Goal: Find specific page/section: Find specific page/section

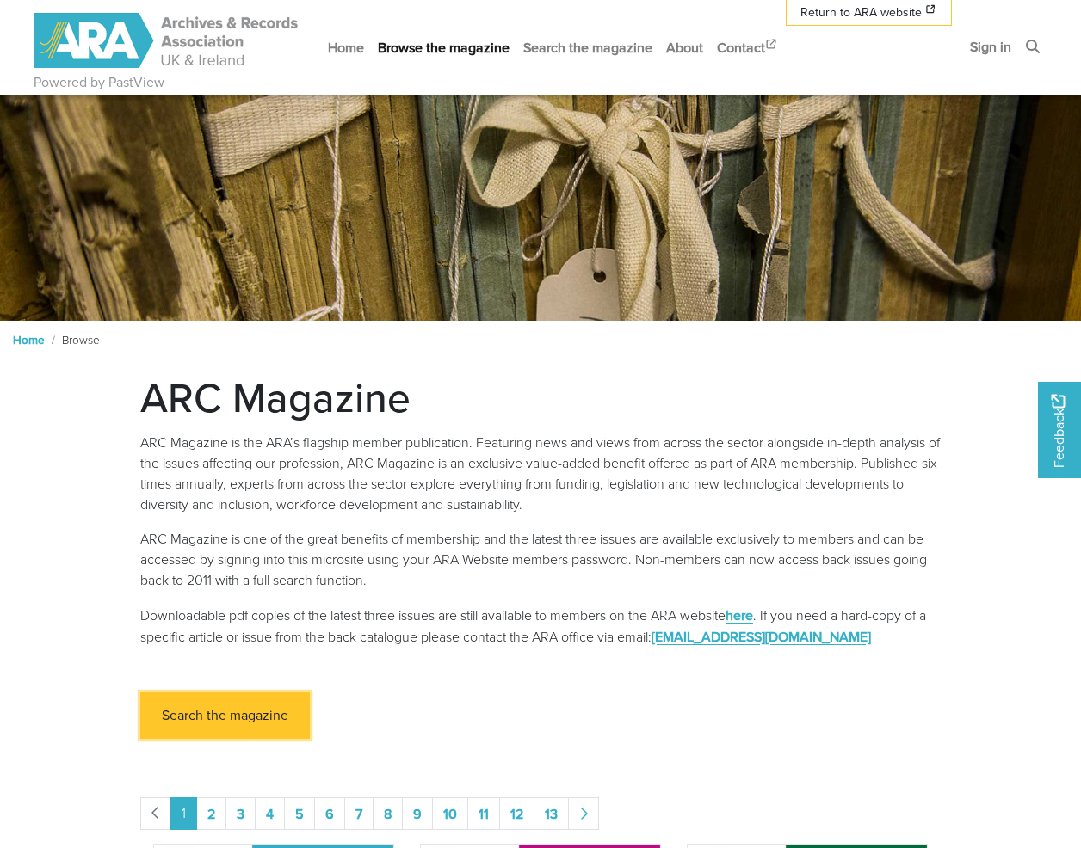
click at [231, 720] on link "Search the magazine" at bounding box center [225, 716] width 170 height 47
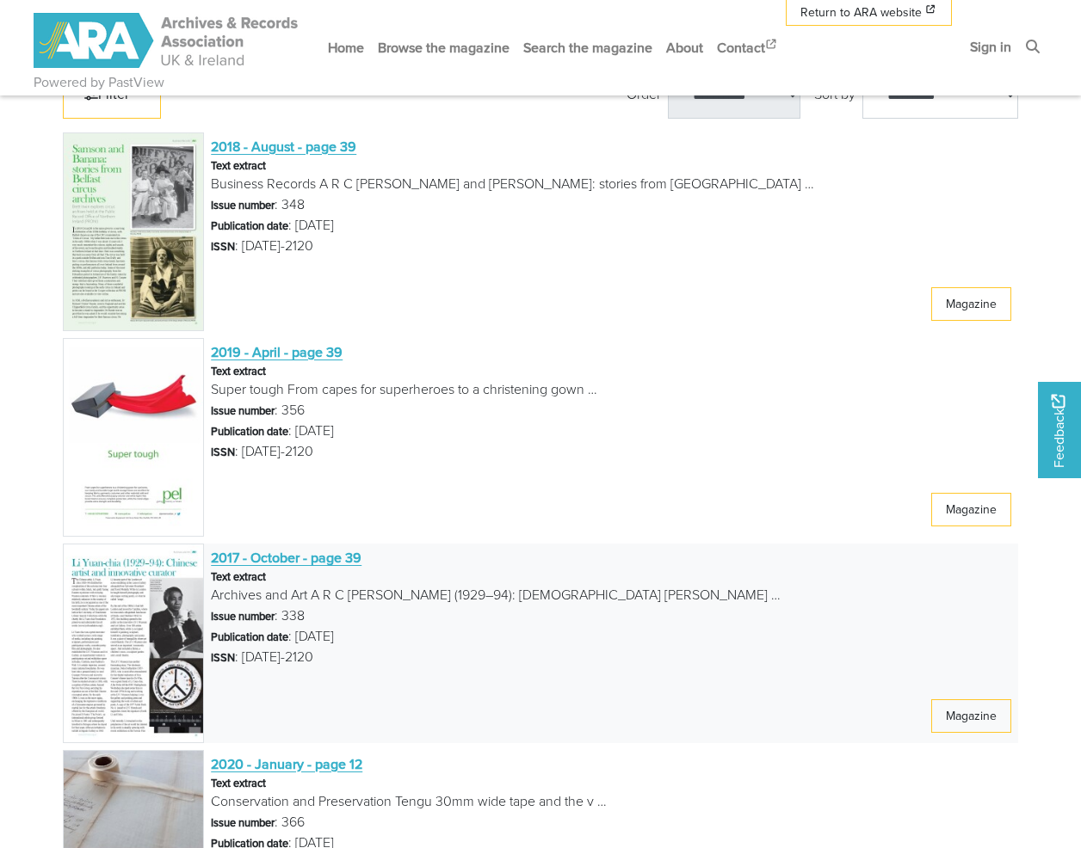
scroll to position [1193, 0]
